Goal: Task Accomplishment & Management: Complete application form

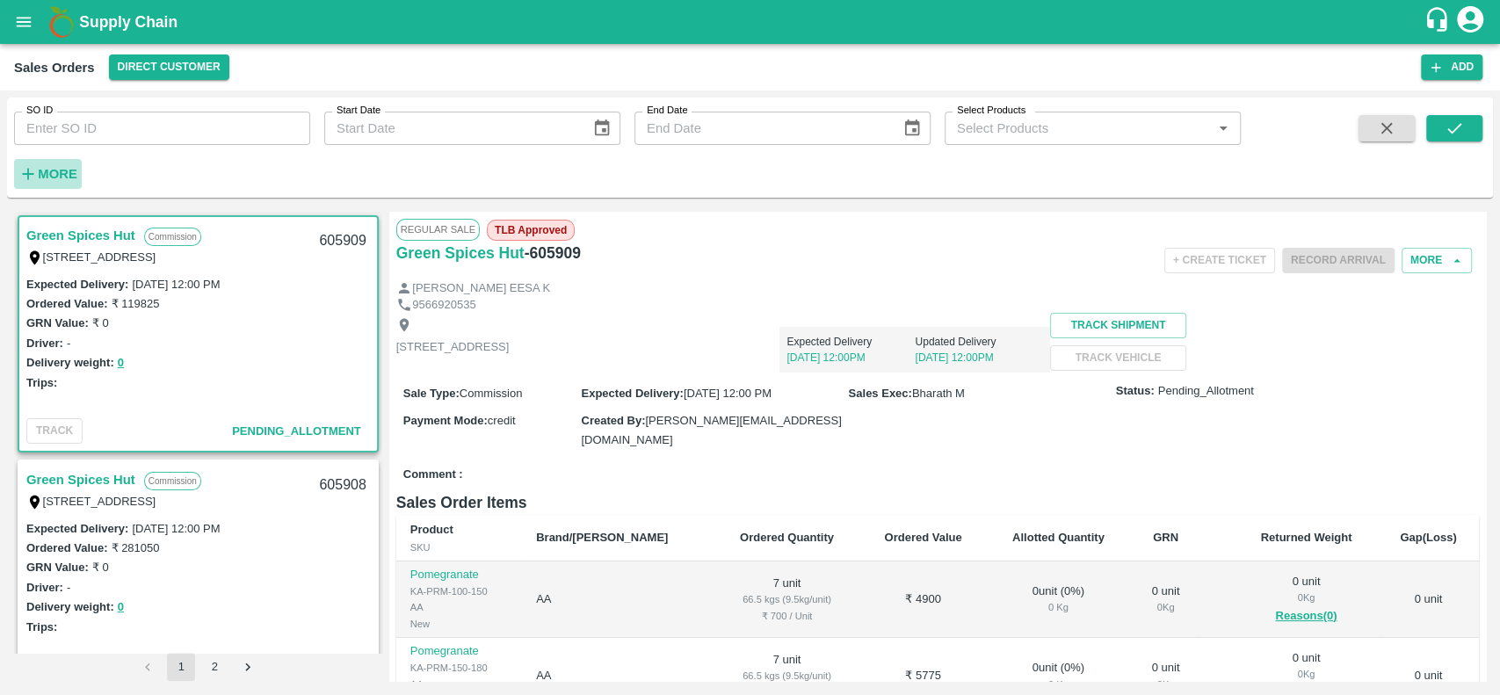
click at [49, 169] on strong "More" at bounding box center [58, 174] width 40 height 14
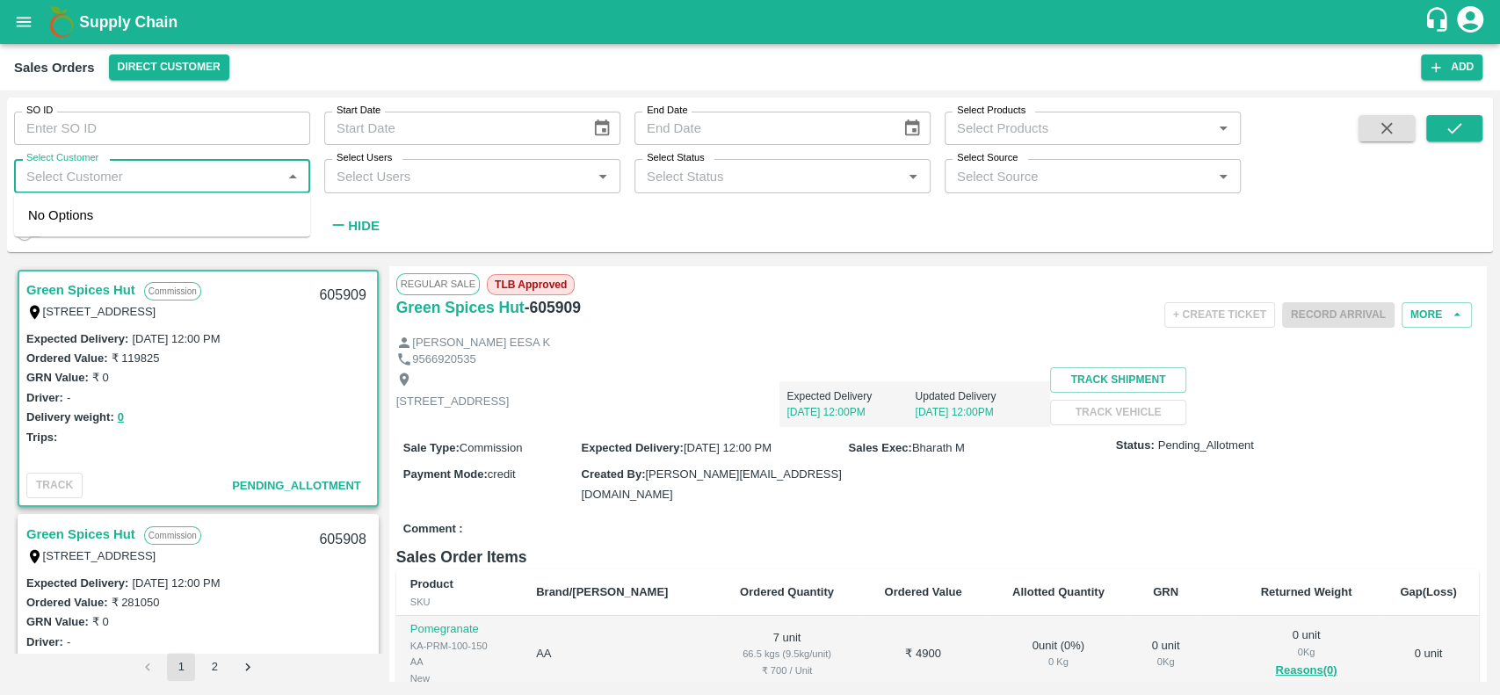
click at [49, 169] on input "Select Customer" at bounding box center [147, 175] width 257 height 23
type input "iniya"
click at [38, 206] on input "checkbox" at bounding box center [45, 223] width 35 height 35
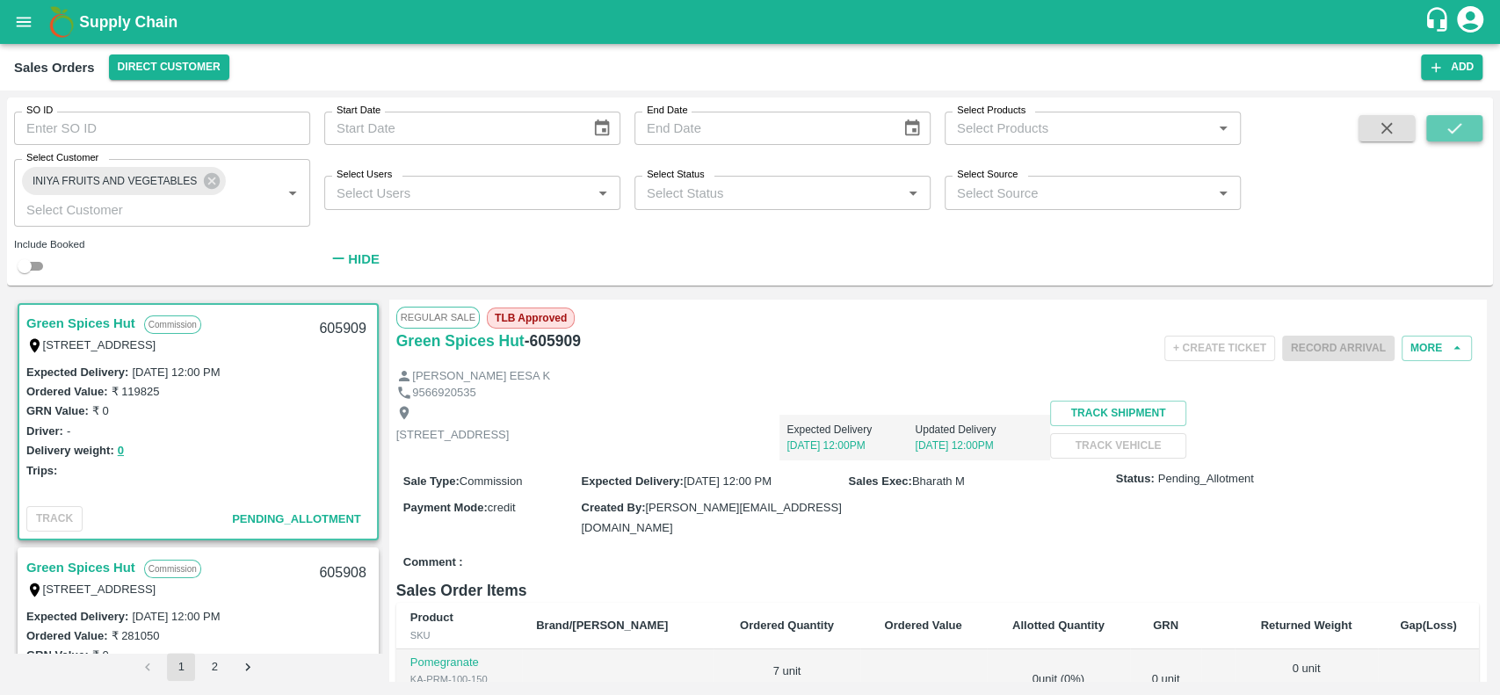
click at [1457, 130] on icon "submit" at bounding box center [1453, 128] width 19 height 19
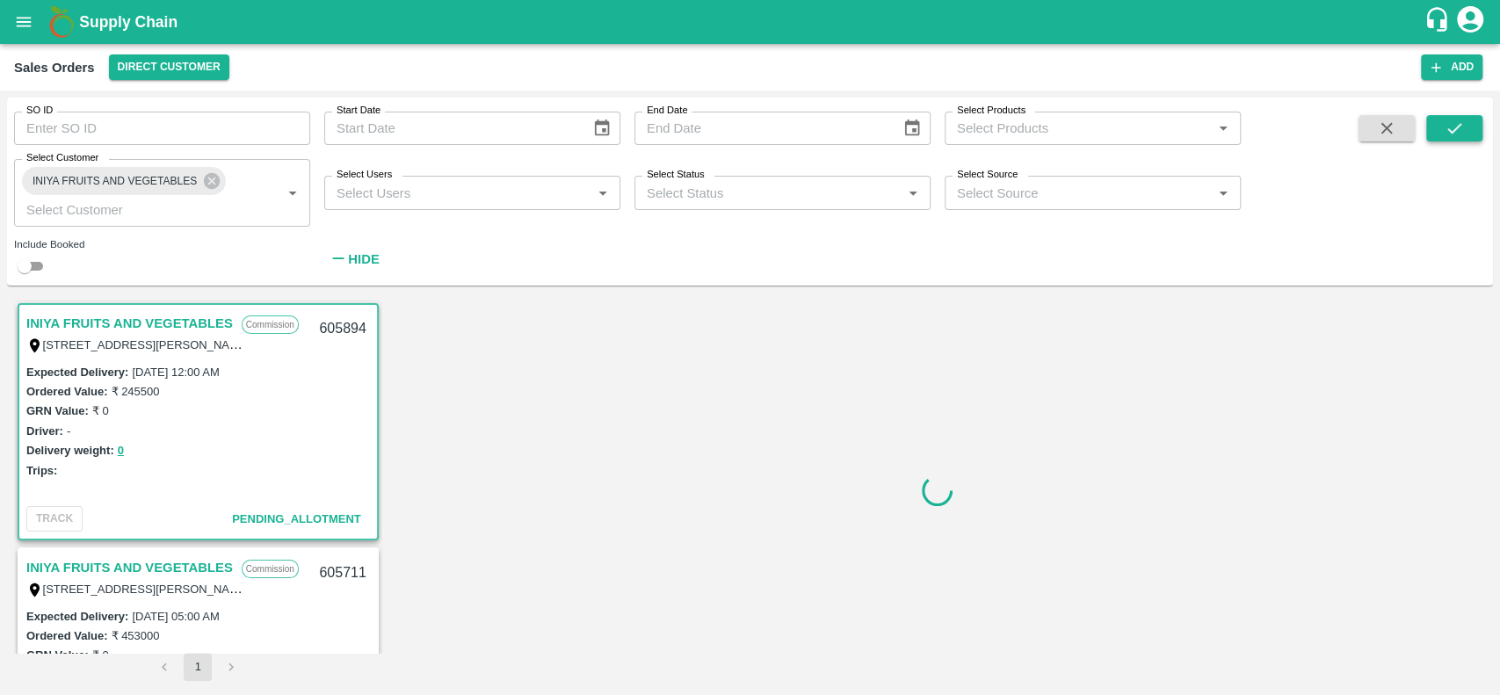
scroll to position [4, 0]
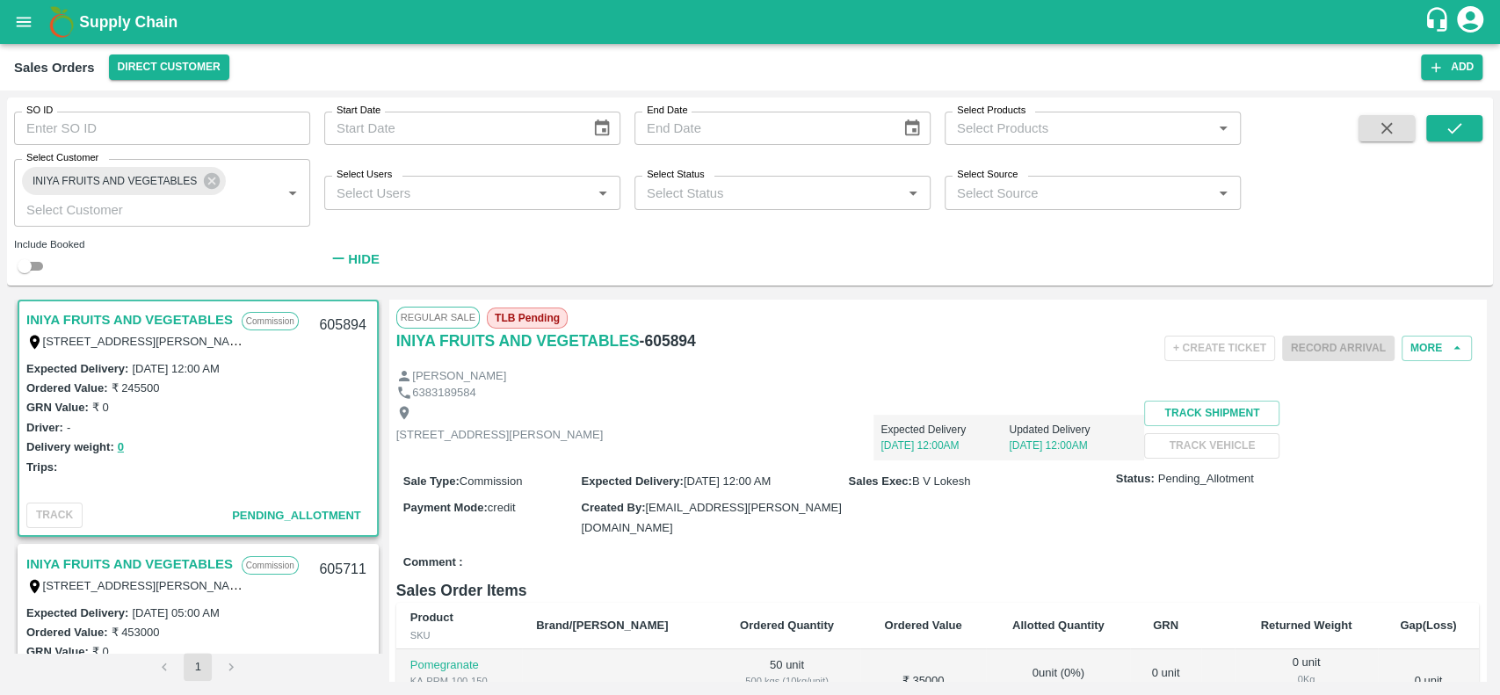
click at [134, 315] on link "INIYA FRUITS AND VEGETABLES" at bounding box center [129, 319] width 206 height 23
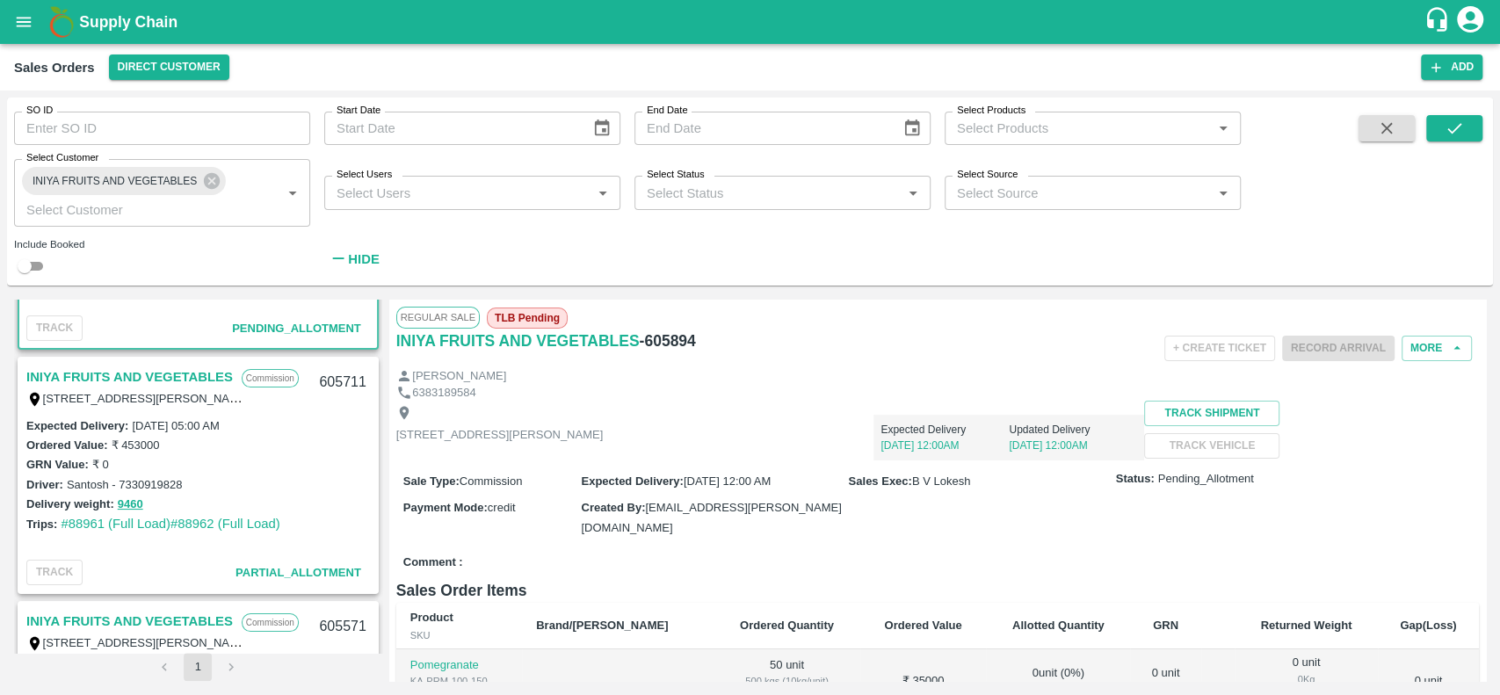
scroll to position [0, 0]
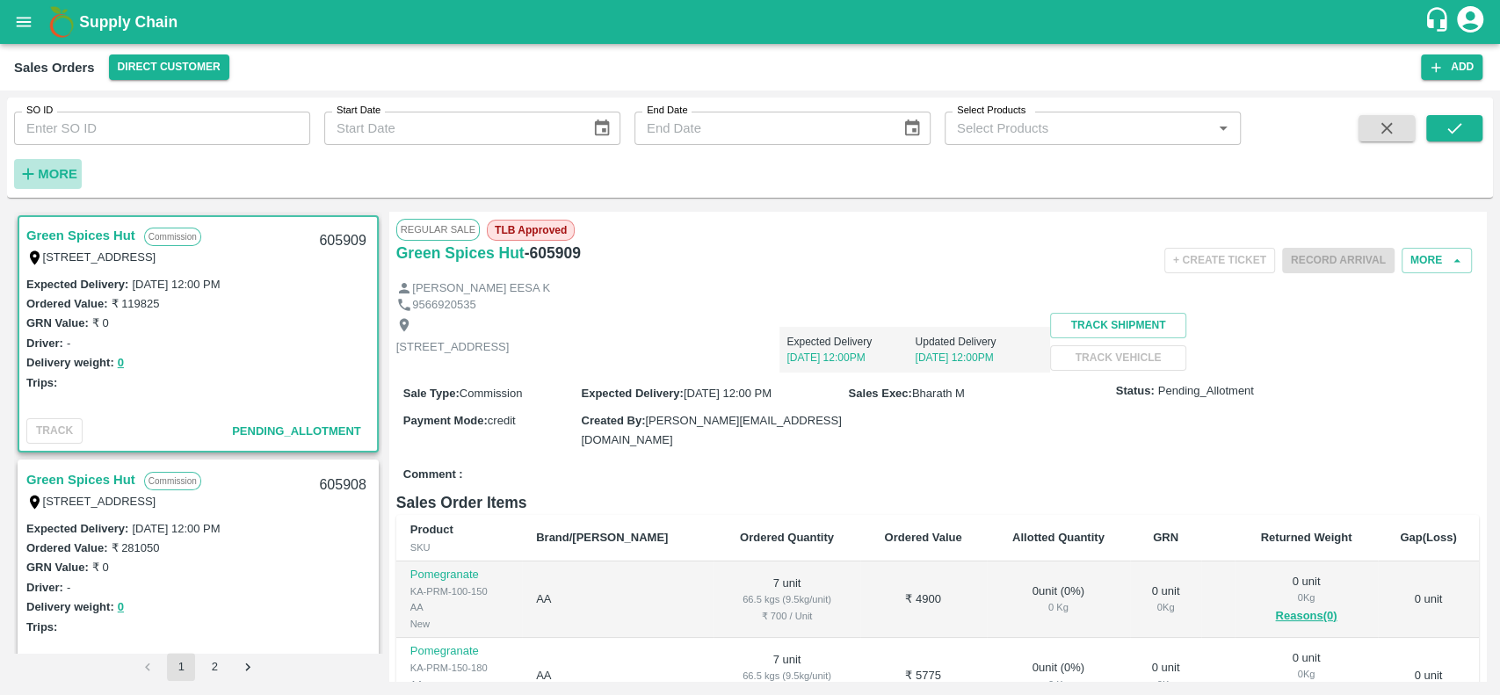
click at [49, 172] on strong "More" at bounding box center [58, 174] width 40 height 14
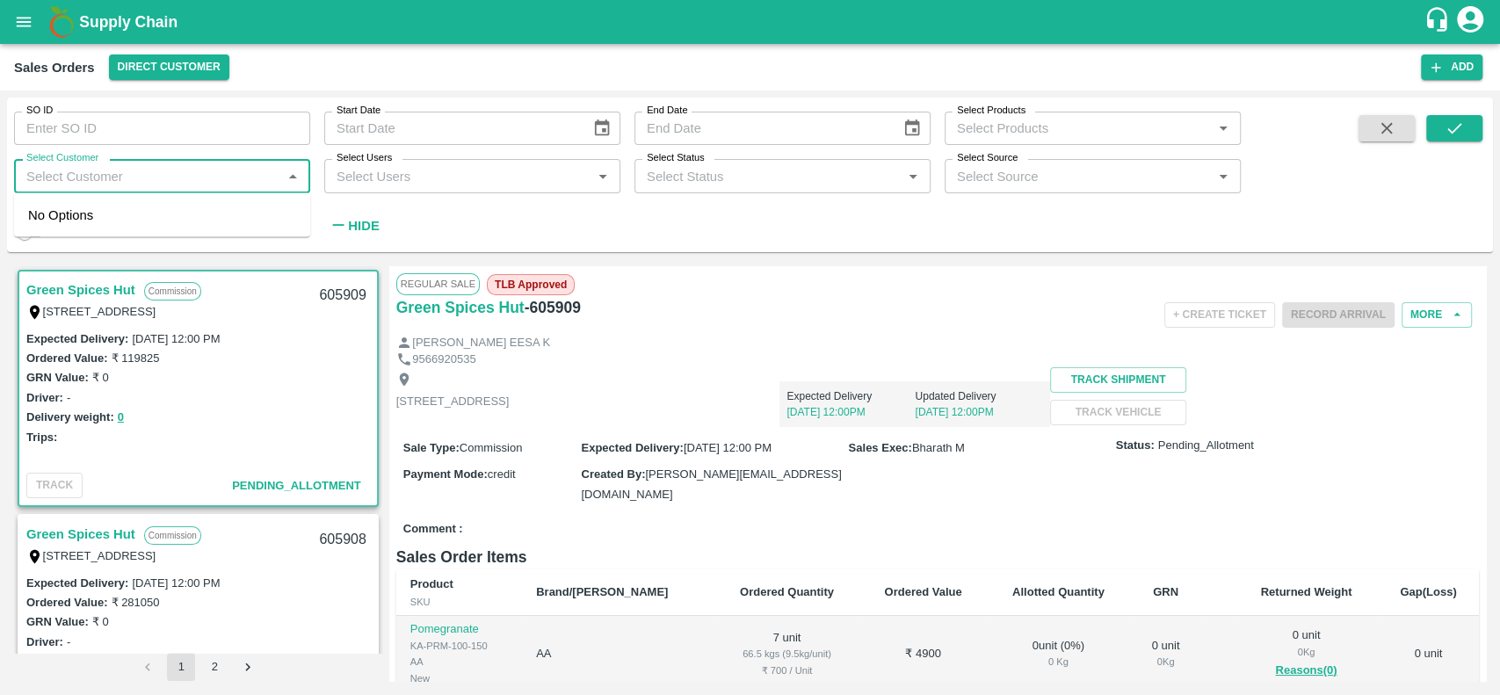
click at [83, 173] on input "Select Customer" at bounding box center [147, 175] width 257 height 23
type input "iniya"
click at [41, 225] on input "checkbox" at bounding box center [45, 223] width 35 height 35
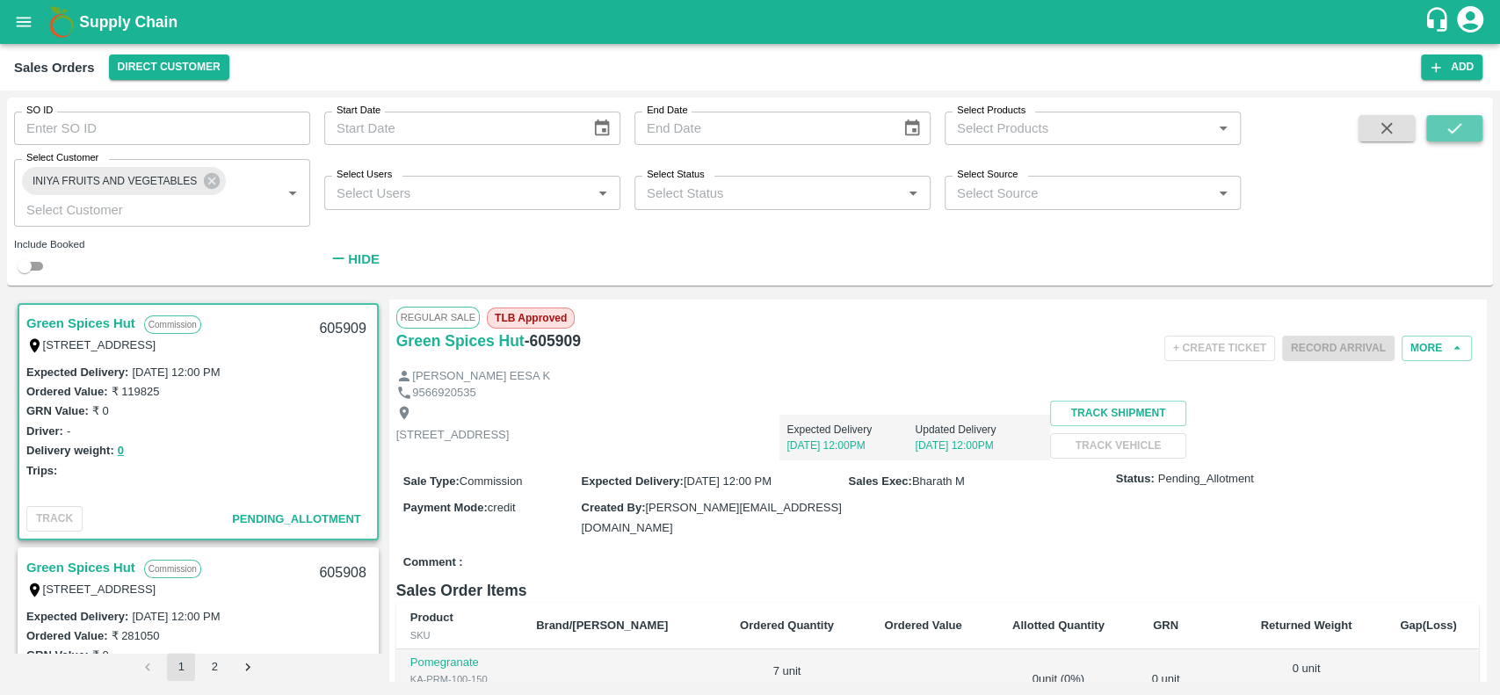
click at [1455, 129] on icon "submit" at bounding box center [1454, 128] width 14 height 11
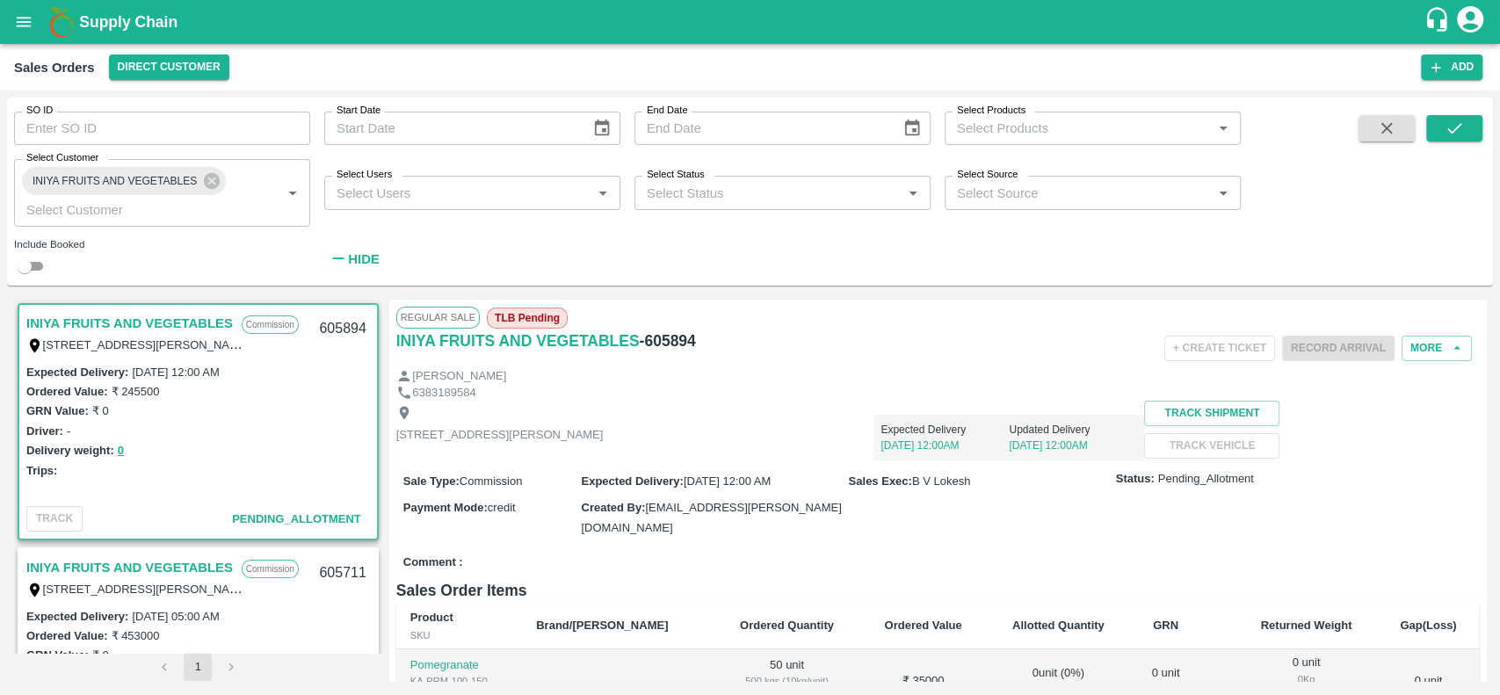
click at [120, 317] on link "INIYA FRUITS AND VEGETABLES" at bounding box center [129, 323] width 206 height 23
drag, startPoint x: 694, startPoint y: 334, endPoint x: 395, endPoint y: 347, distance: 299.0
click at [396, 347] on div "INIYA FRUITS AND VEGETABLES - 605894" at bounding box center [576, 341] width 361 height 25
copy div "INIYA FRUITS AND VEGETABLES - 605894"
